Goal: Find specific page/section

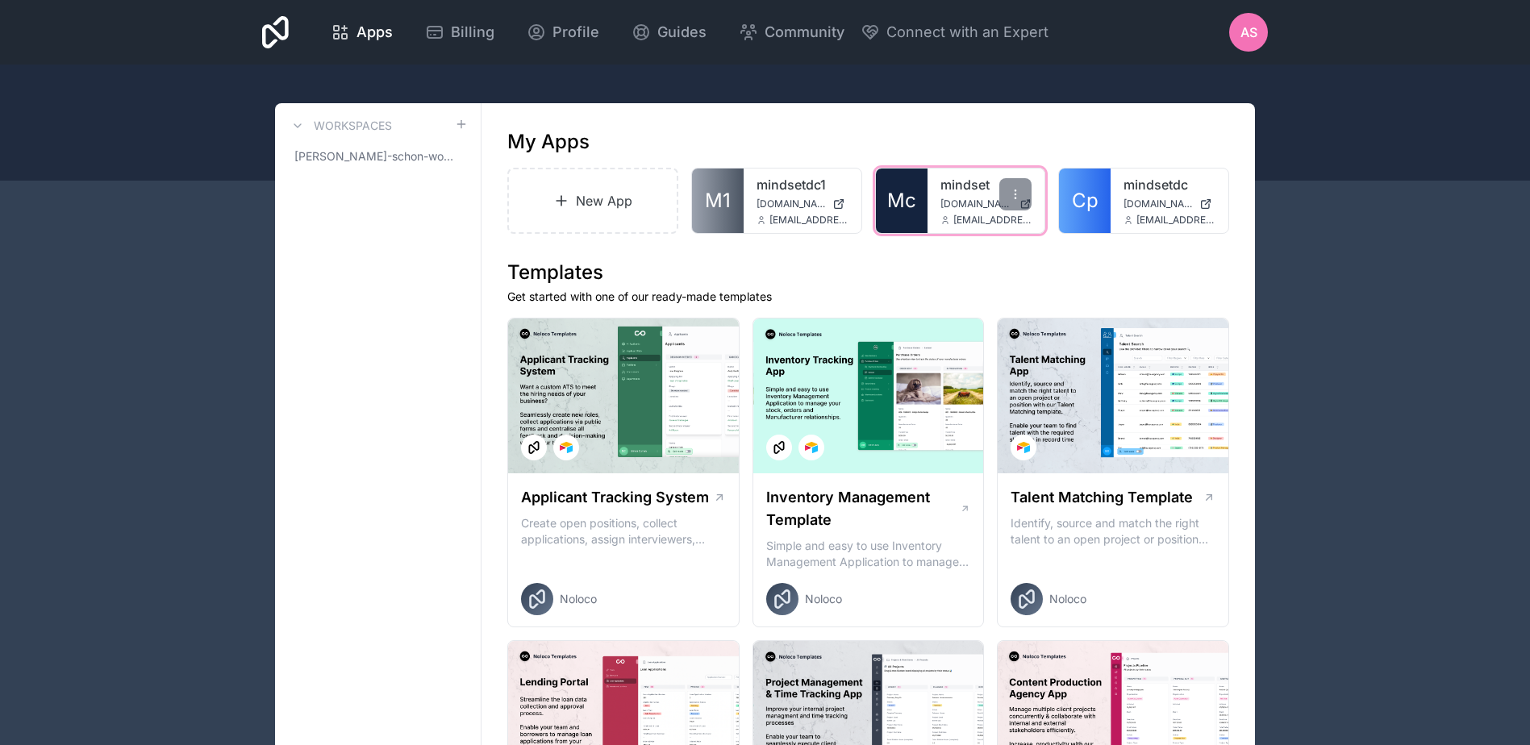
click at [915, 195] on span "Mc" at bounding box center [901, 201] width 29 height 26
click at [898, 199] on span "Mc" at bounding box center [901, 201] width 29 height 26
